Goal: Find specific fact: Find specific fact

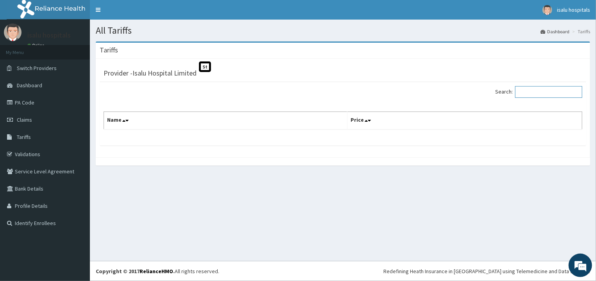
click at [536, 91] on input "Search:" at bounding box center [548, 92] width 67 height 12
click at [470, 125] on th "Price" at bounding box center [465, 121] width 235 height 18
click at [20, 137] on span "Tariffs" at bounding box center [24, 136] width 14 height 7
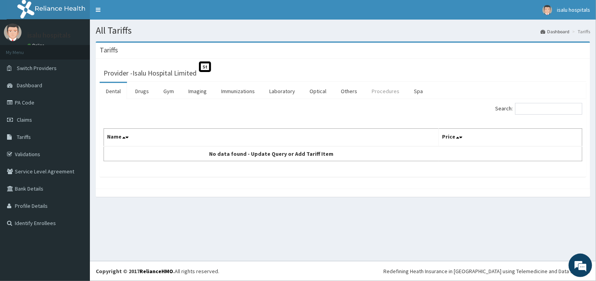
click at [380, 87] on link "Procedures" at bounding box center [386, 91] width 40 height 16
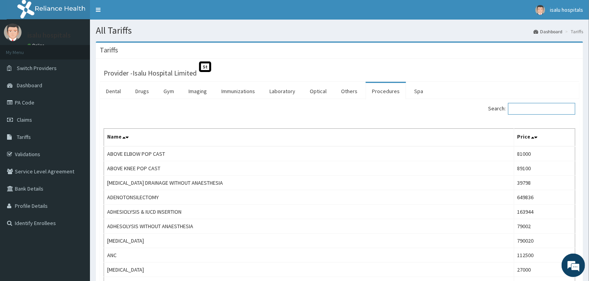
click at [539, 113] on input "Search:" at bounding box center [541, 109] width 67 height 12
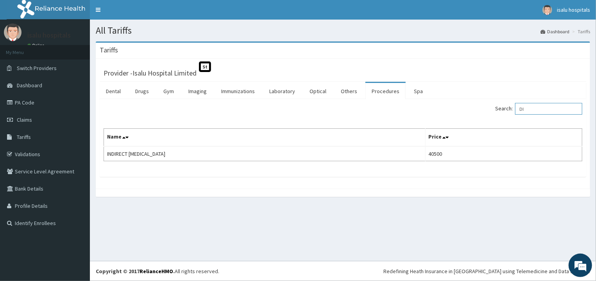
type input "D"
type input "V"
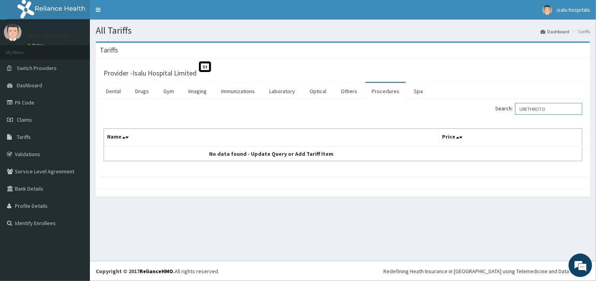
drag, startPoint x: 558, startPoint y: 108, endPoint x: 505, endPoint y: 116, distance: 53.4
click at [515, 115] on input "URETHROTO" at bounding box center [548, 109] width 67 height 12
paste input "rethrotomy."
click at [561, 102] on div "Search: [MEDICAL_DATA]. Name Price No data found - Update Query or Add Tariff I…" at bounding box center [343, 138] width 487 height 78
click at [559, 107] on input "[MEDICAL_DATA]." at bounding box center [548, 109] width 67 height 12
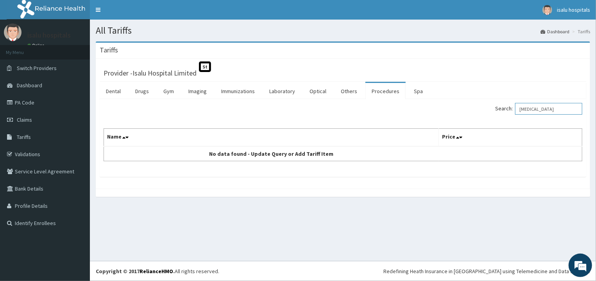
type input "[MEDICAL_DATA]"
